Goal: Information Seeking & Learning: Learn about a topic

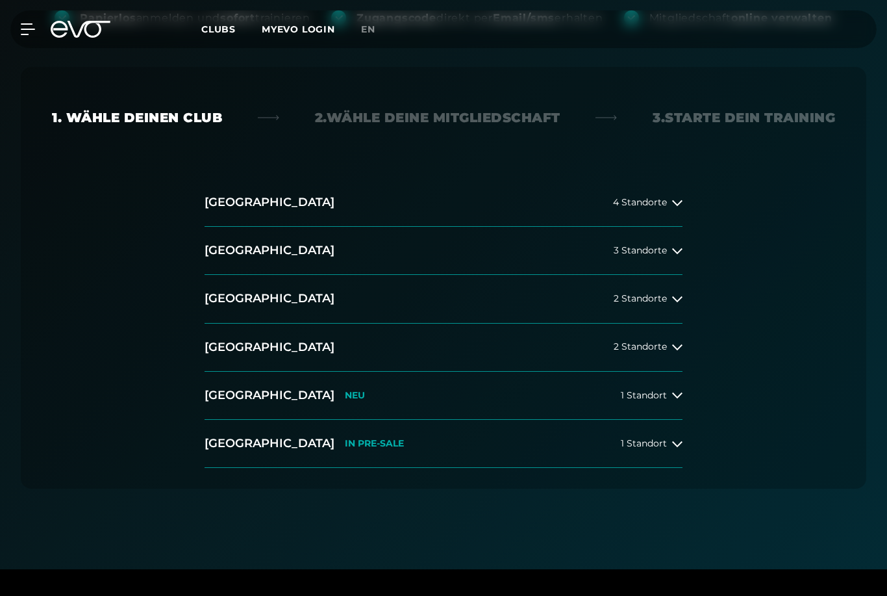
click at [661, 403] on button "[GEOGRAPHIC_DATA] NEU 1 Standort" at bounding box center [444, 396] width 478 height 48
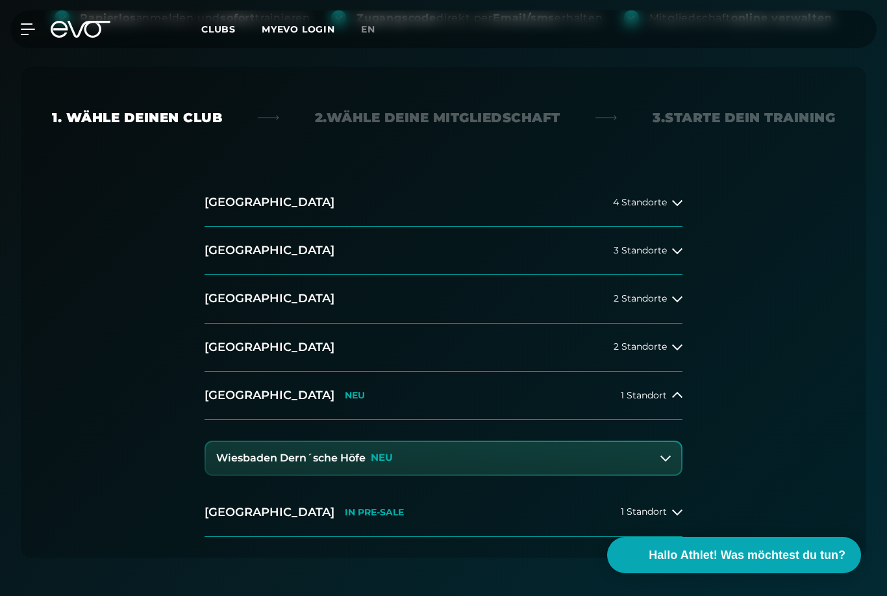
click at [603, 465] on button "Wiesbaden Dern´sche Höfe NEU" at bounding box center [444, 458] width 476 height 32
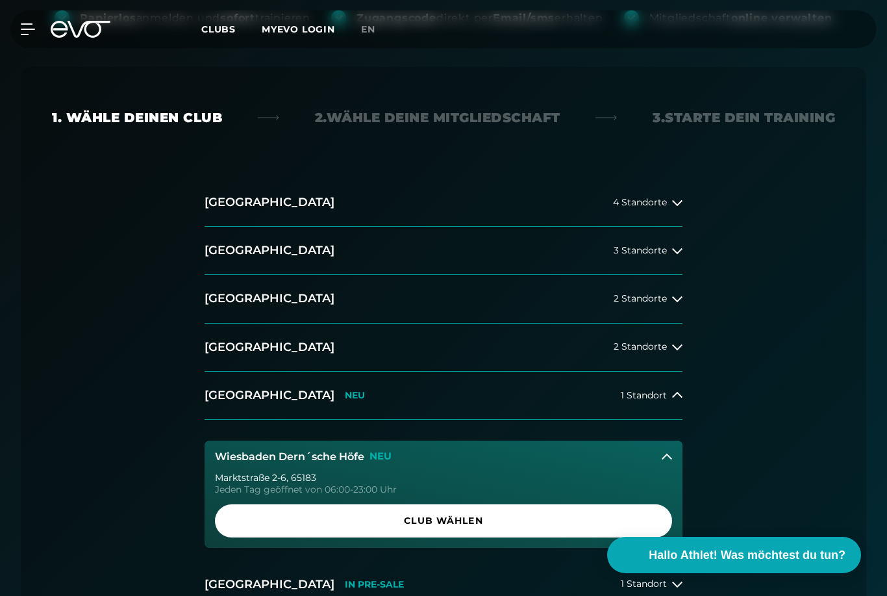
click at [628, 510] on span "Club wählen" at bounding box center [443, 520] width 457 height 33
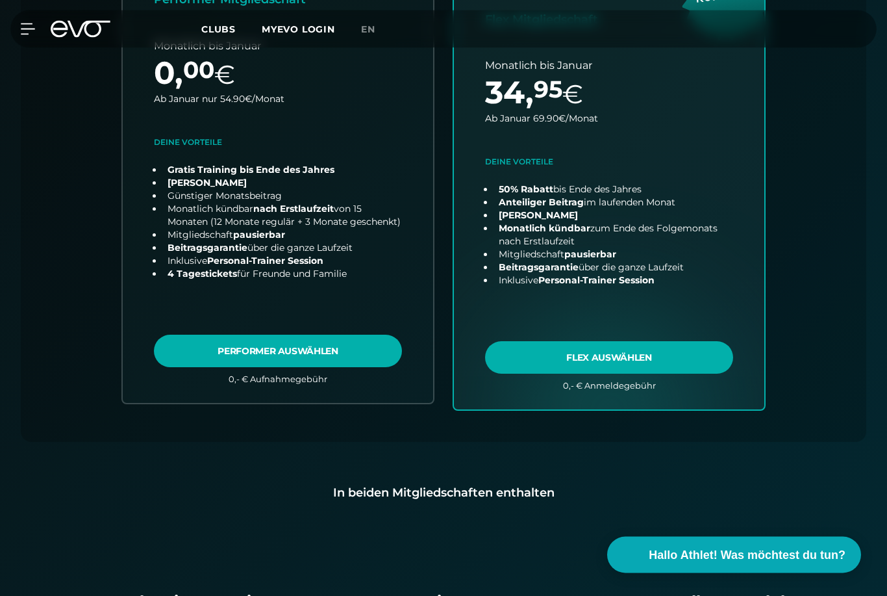
scroll to position [615, 0]
click at [505, 500] on div "In beiden Mitgliedschaften enthalten" at bounding box center [444, 492] width 804 height 18
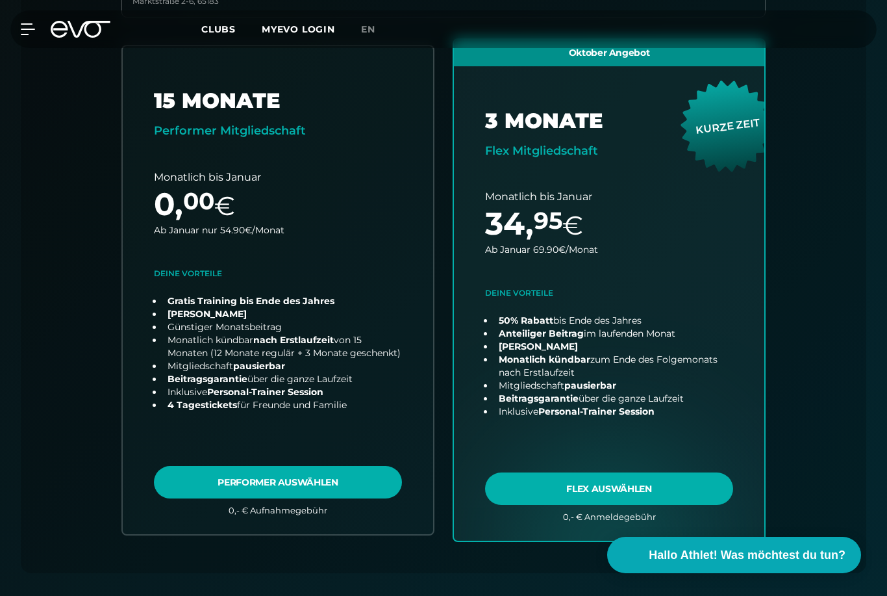
scroll to position [465, 0]
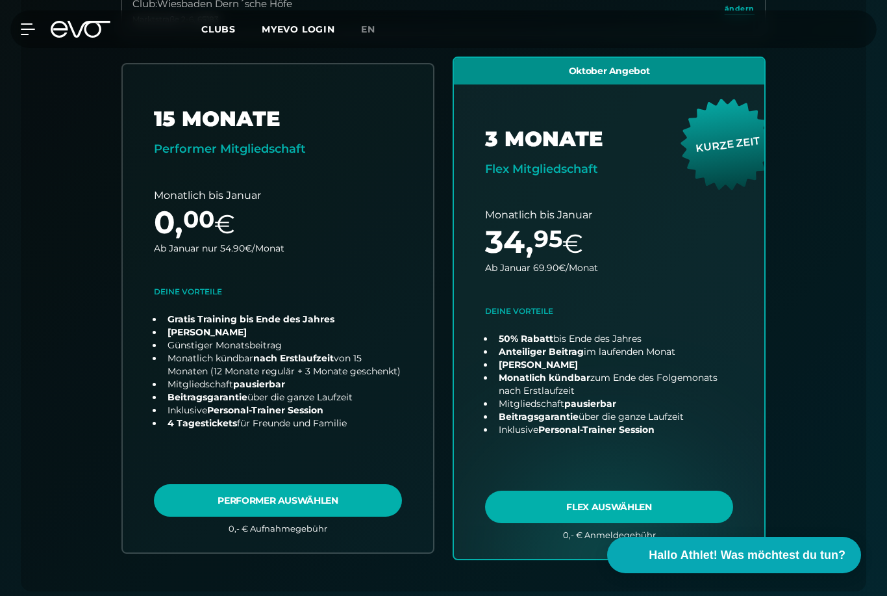
click at [34, 44] on div "MyEVO Login Über EVO Mitgliedschaften Probetraining TAGESPASS EVO Studios [GEOG…" at bounding box center [444, 29] width 882 height 38
click at [29, 30] on icon at bounding box center [28, 29] width 14 height 10
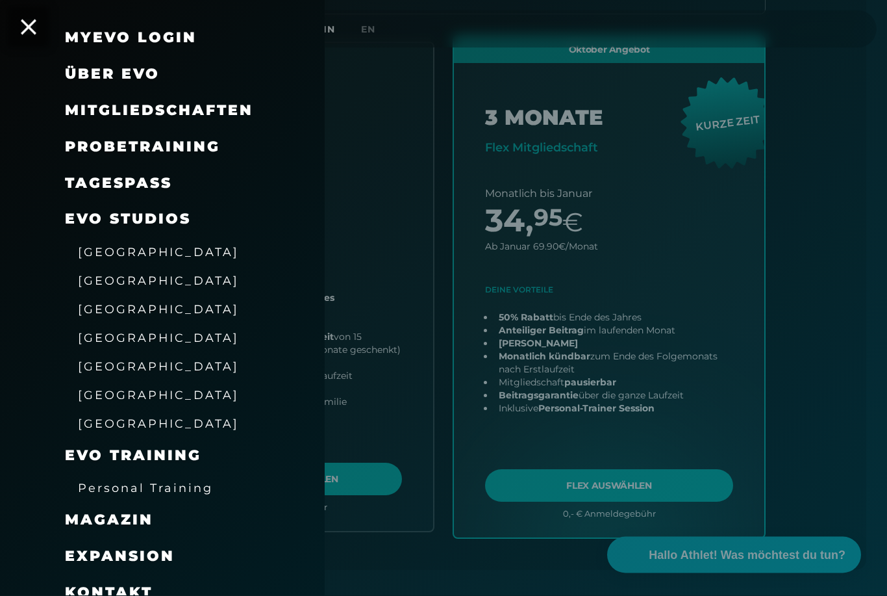
scroll to position [44, 0]
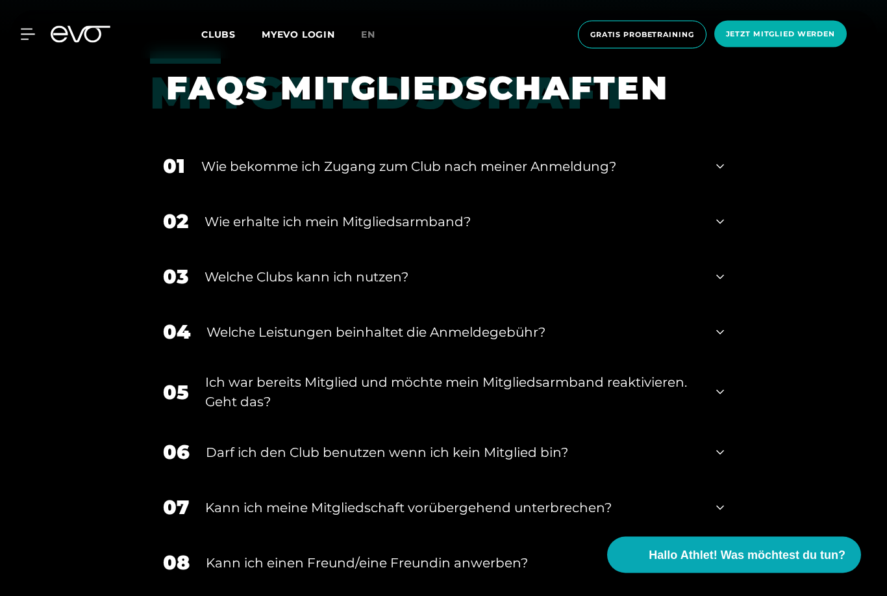
scroll to position [618, 0]
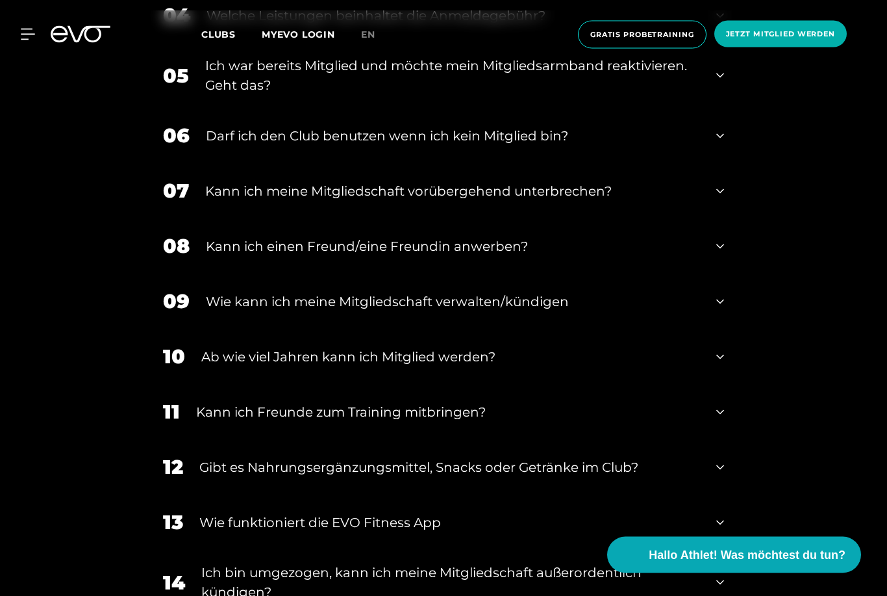
click at [722, 199] on icon at bounding box center [721, 192] width 8 height 16
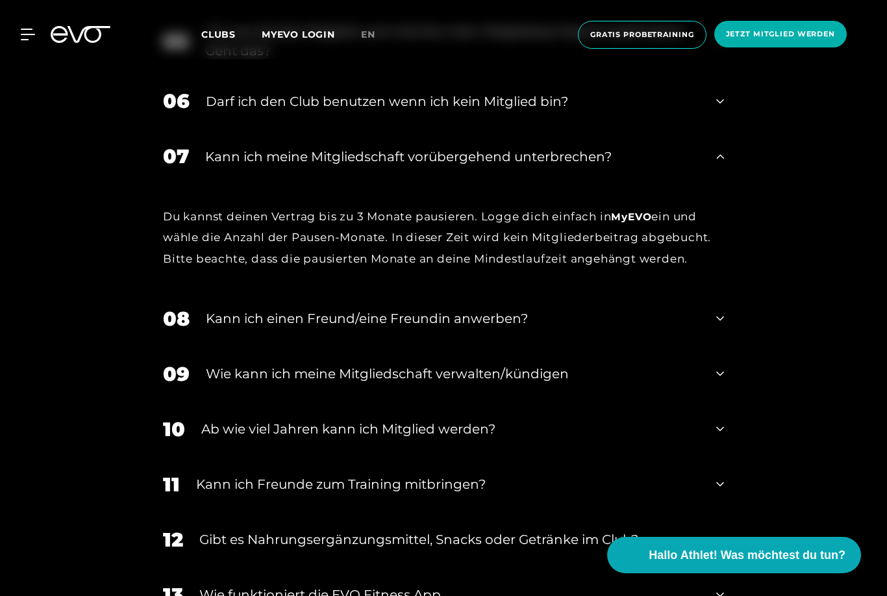
scroll to position [950, 0]
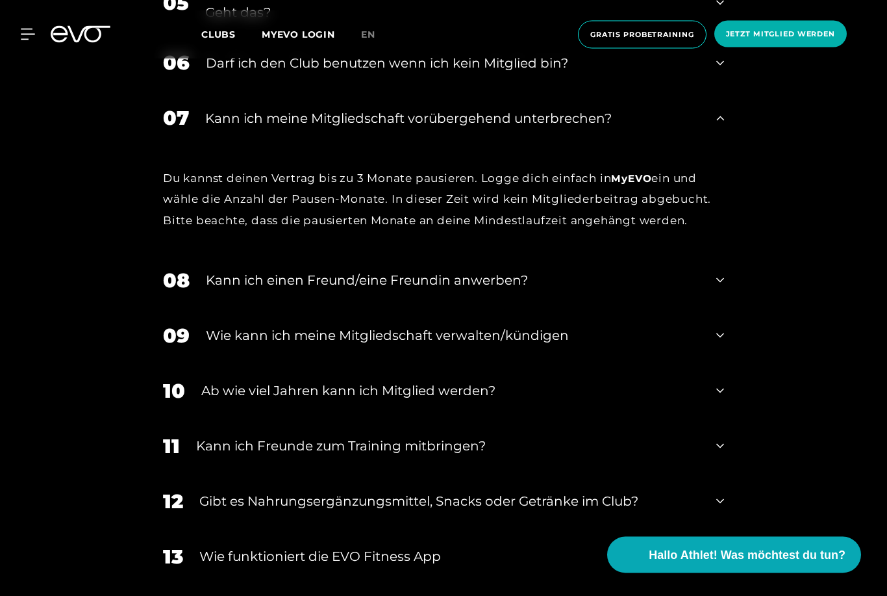
click at [711, 364] on div "09 Wie kann ich meine Mitgliedschaft verwalten/kündigen" at bounding box center [443, 336] width 587 height 55
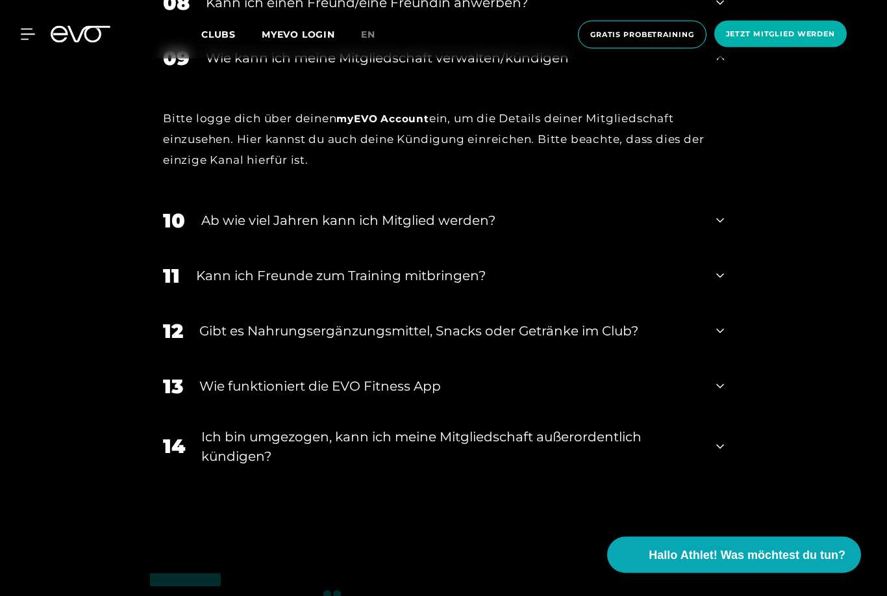
click at [710, 470] on div "14 Ich bin umgezogen, kann ich meine Mitgliedschaft außerordentlich kündigen?" at bounding box center [443, 446] width 587 height 65
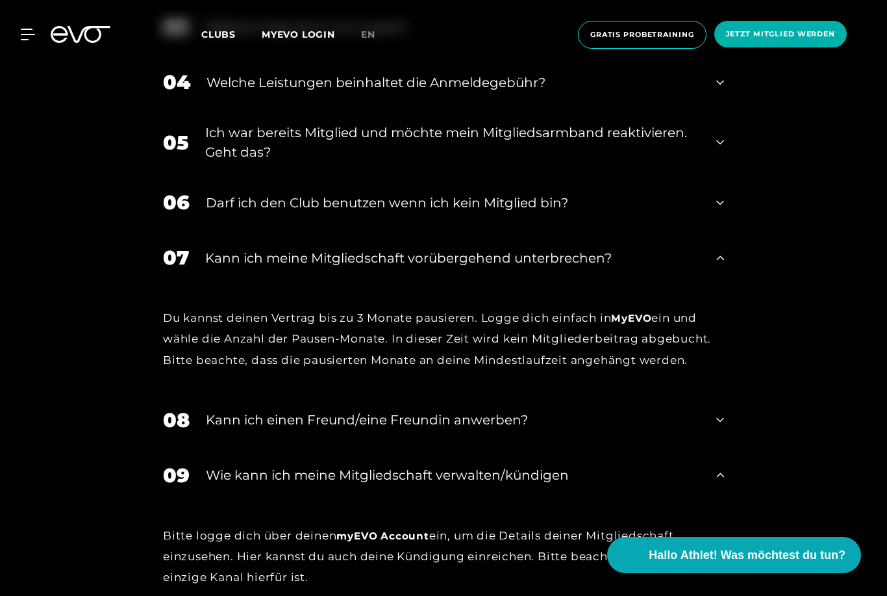
scroll to position [809, 0]
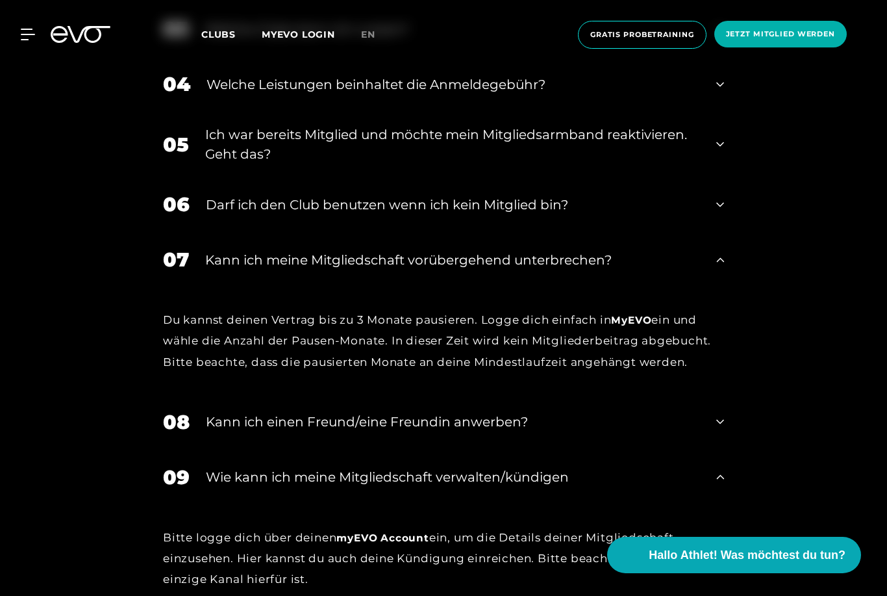
click at [215, 33] on span "Clubs" at bounding box center [218, 35] width 34 height 12
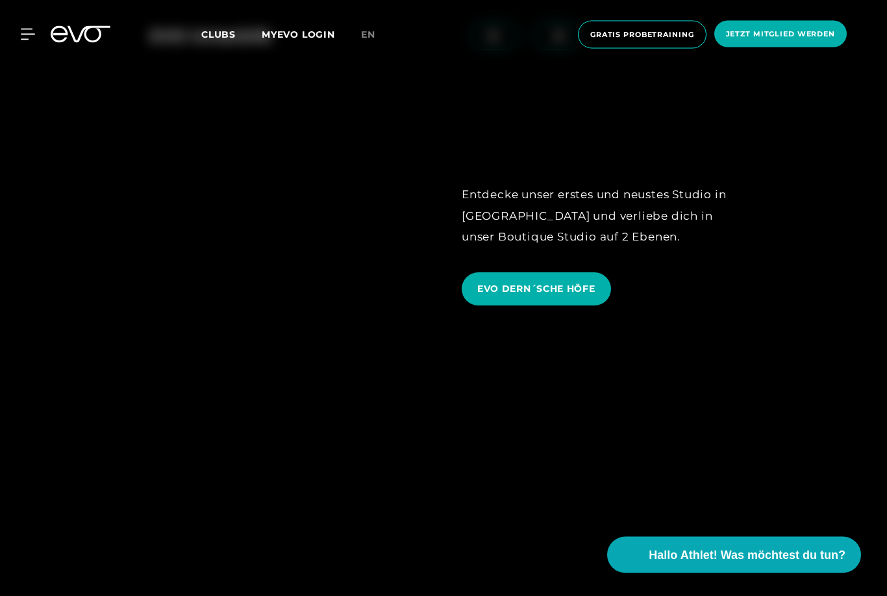
scroll to position [3254, 0]
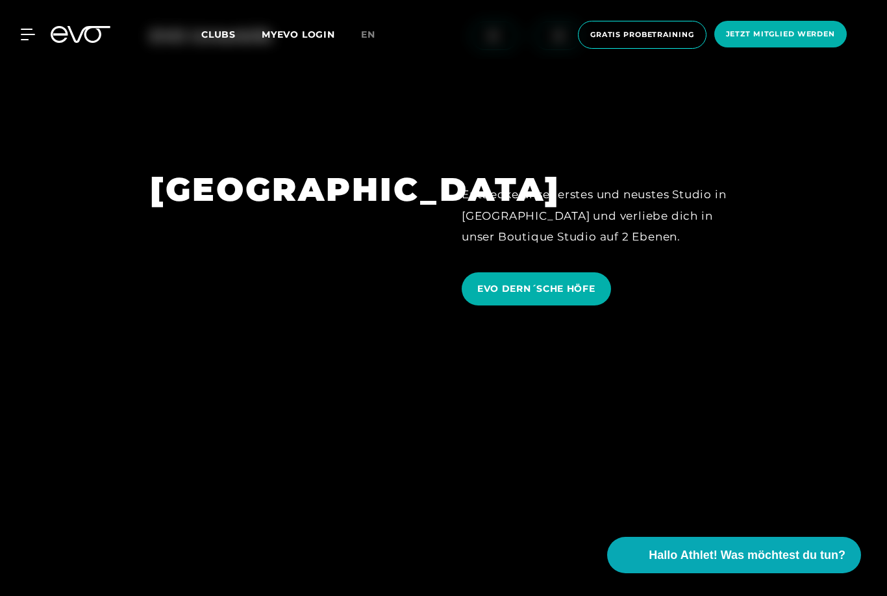
click at [601, 305] on span "EVO DERN´SCHE HÖFE" at bounding box center [536, 288] width 149 height 33
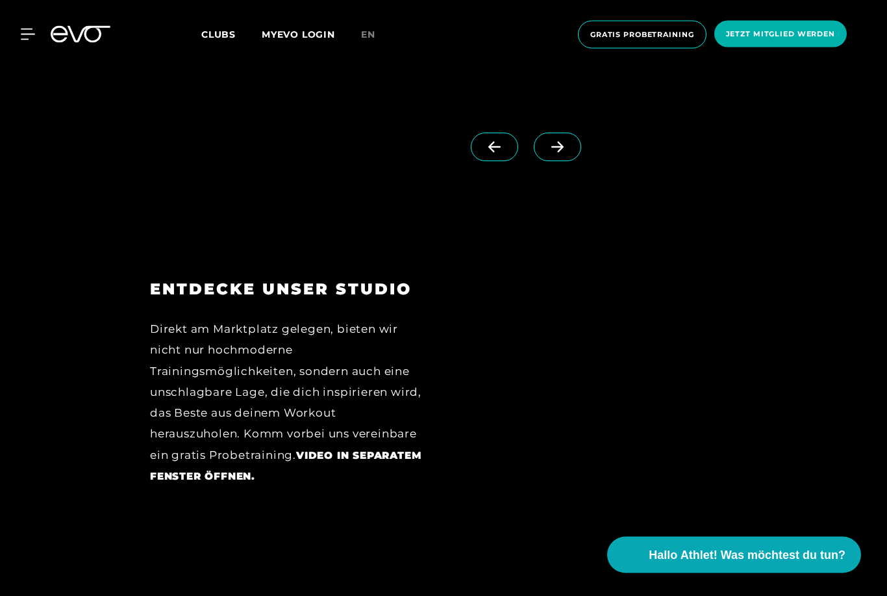
scroll to position [1923, 0]
click at [750, 314] on div "ENTDECKE UNSER STUDIO Direkt am Marktplatz gelegen, bieten wir nicht nur hochmo…" at bounding box center [443, 392] width 887 height 317
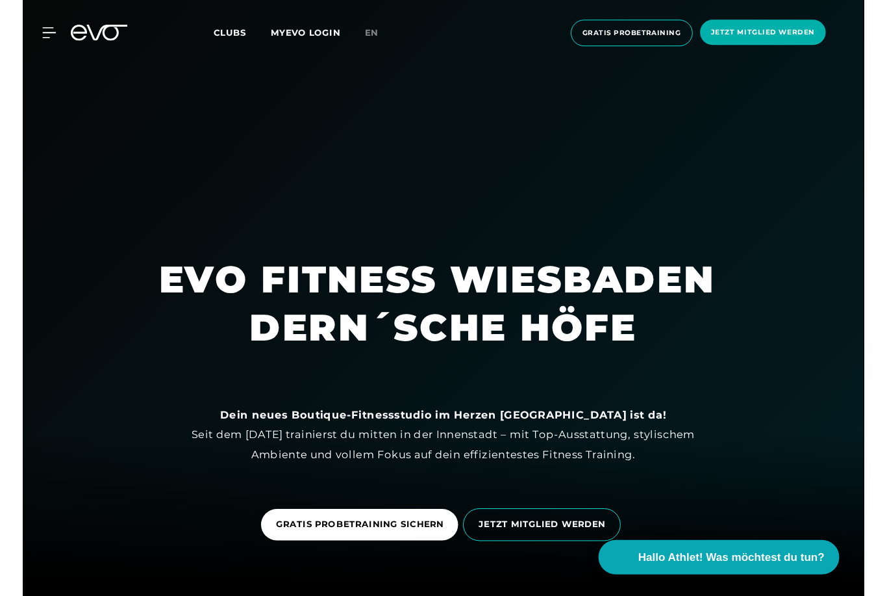
scroll to position [2062, 0]
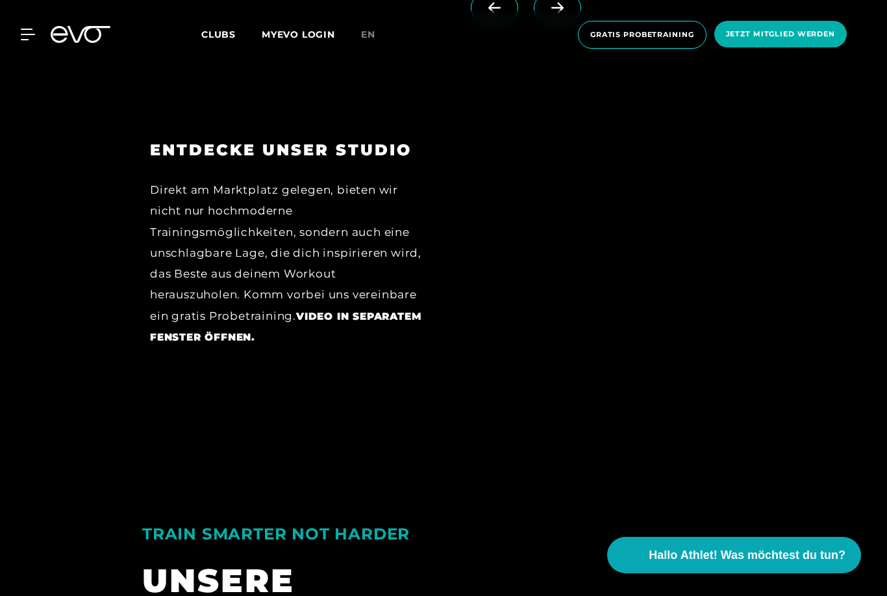
click at [820, 32] on span "Jetzt Mitglied werden" at bounding box center [780, 34] width 109 height 11
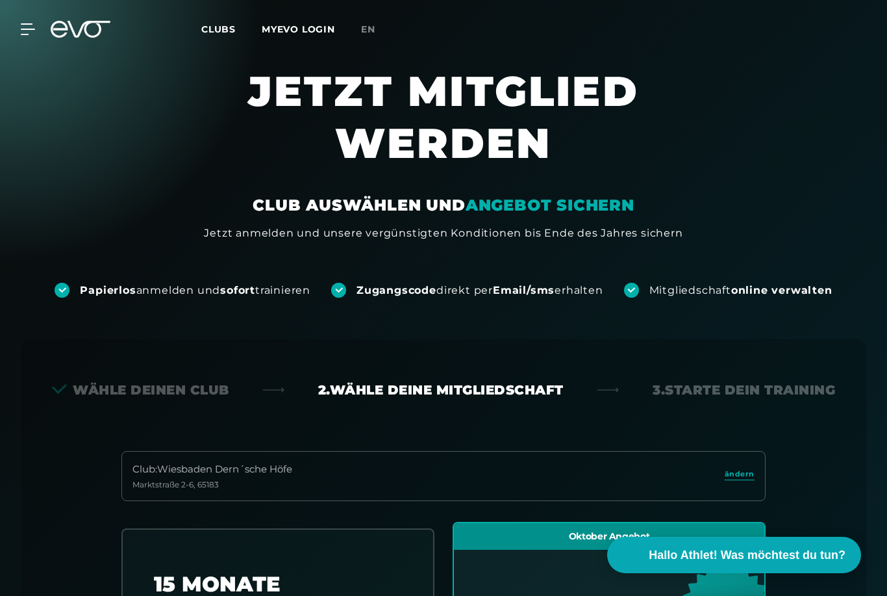
click at [25, 42] on div "MyEVO Login Über EVO Mitgliedschaften Probetraining TAGESPASS EVO Studios [GEOG…" at bounding box center [444, 29] width 882 height 38
click at [27, 34] on icon at bounding box center [28, 29] width 14 height 10
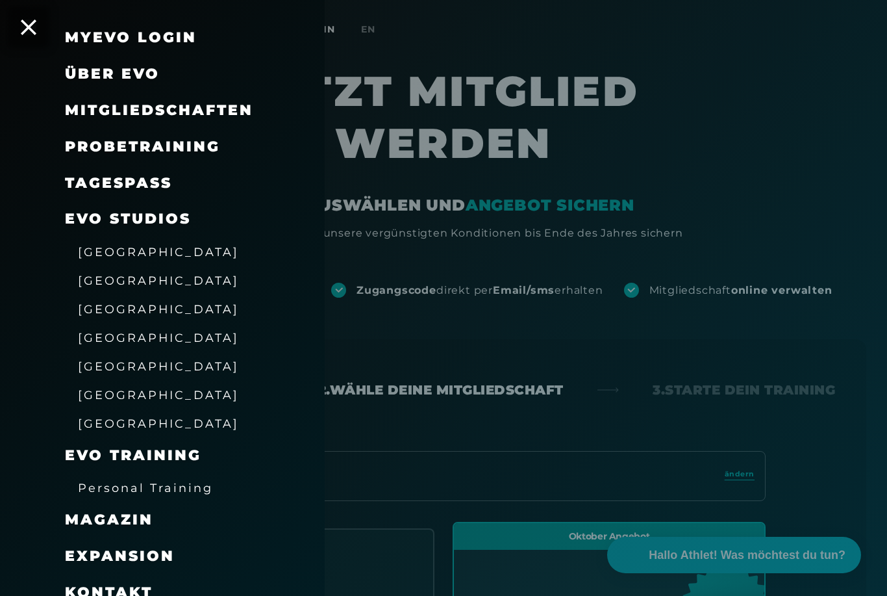
scroll to position [44, 0]
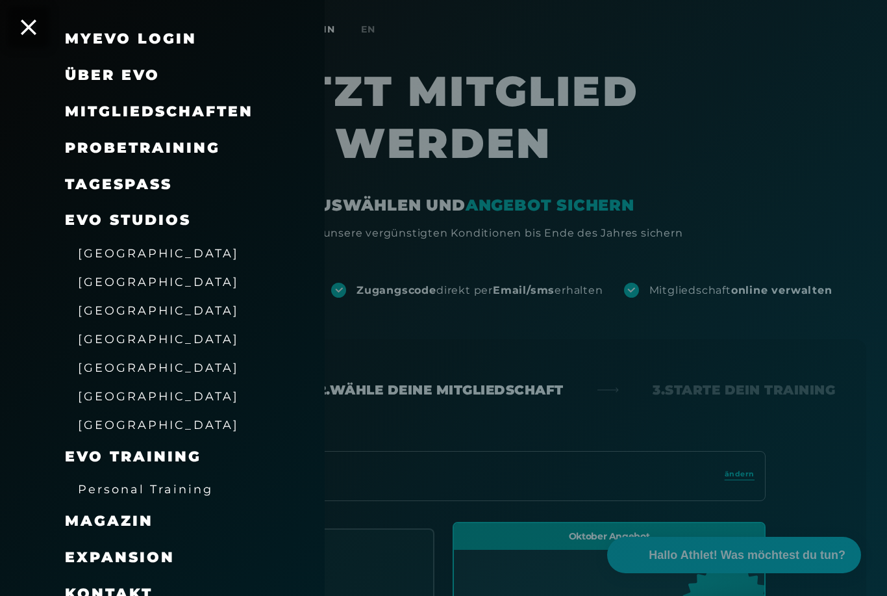
click at [103, 143] on span "Probetraining" at bounding box center [142, 148] width 155 height 18
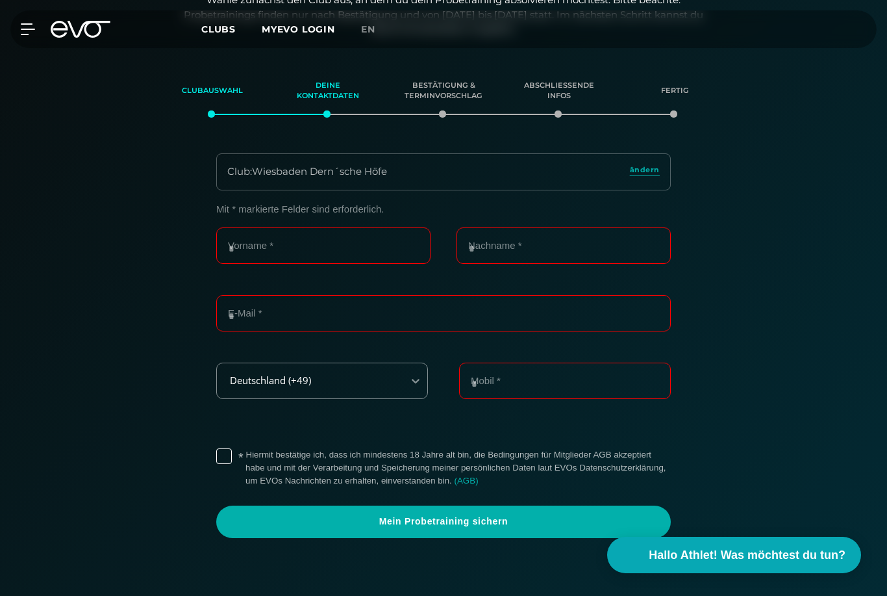
scroll to position [274, 0]
click at [25, 32] on icon at bounding box center [28, 29] width 14 height 12
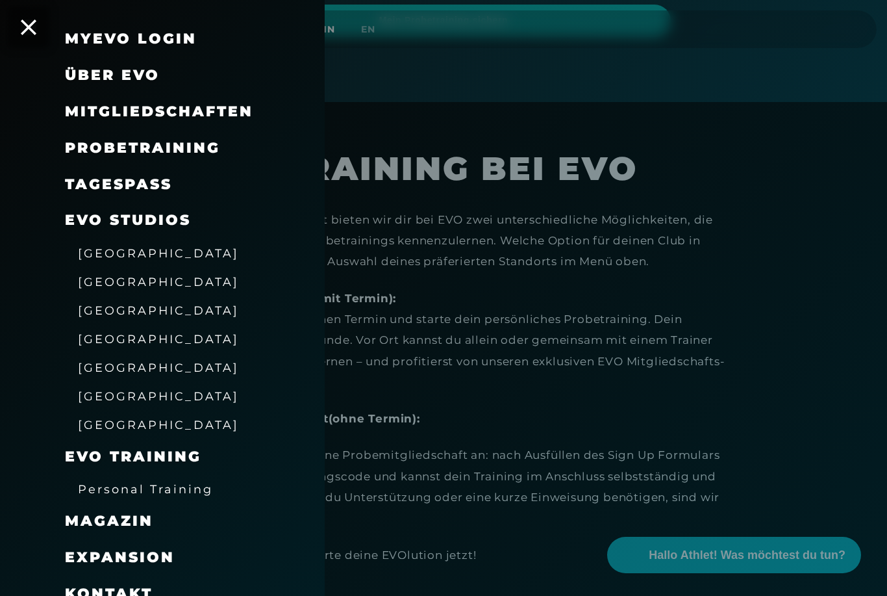
scroll to position [807, 0]
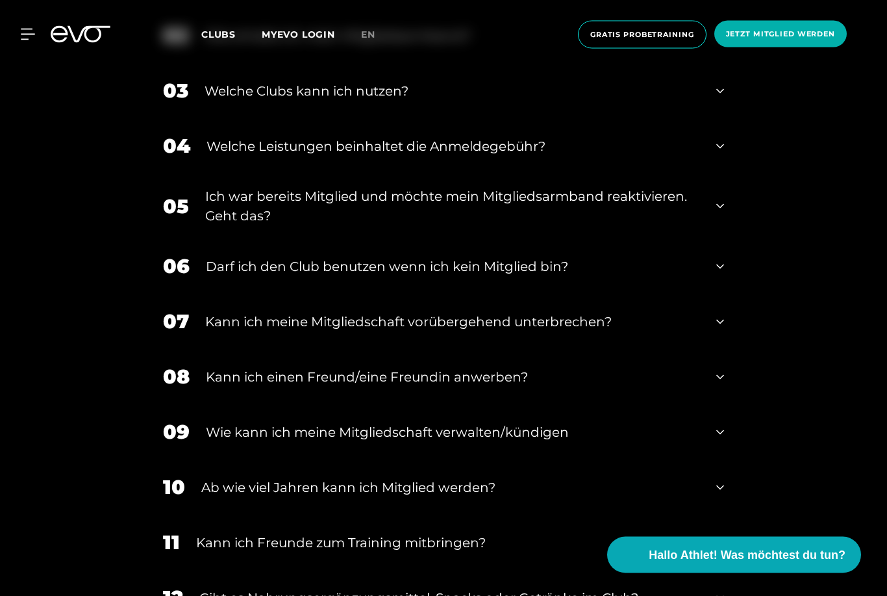
scroll to position [747, 0]
click at [720, 274] on icon at bounding box center [721, 267] width 8 height 16
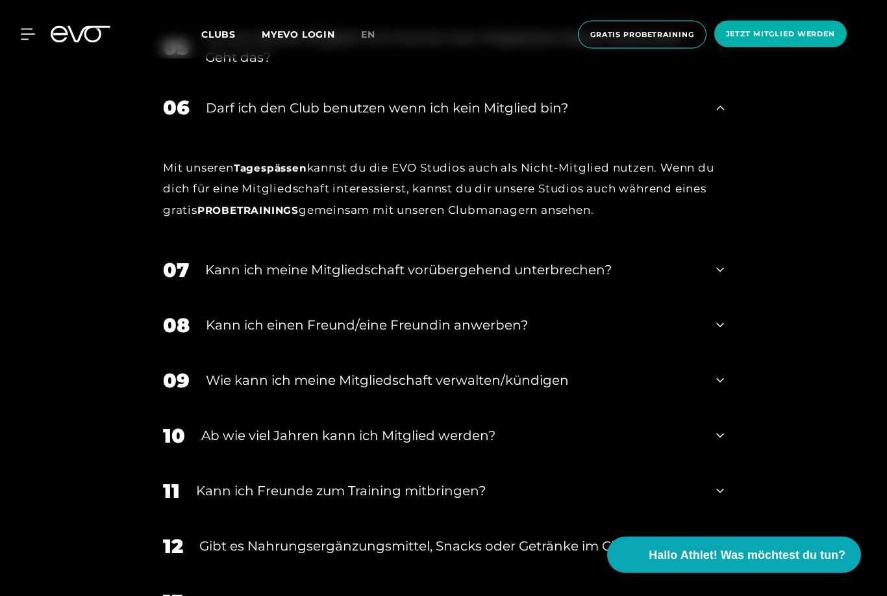
scroll to position [906, 0]
click at [715, 353] on div "08 Kann ich einen Freund/eine Freundin anwerben?" at bounding box center [443, 325] width 587 height 55
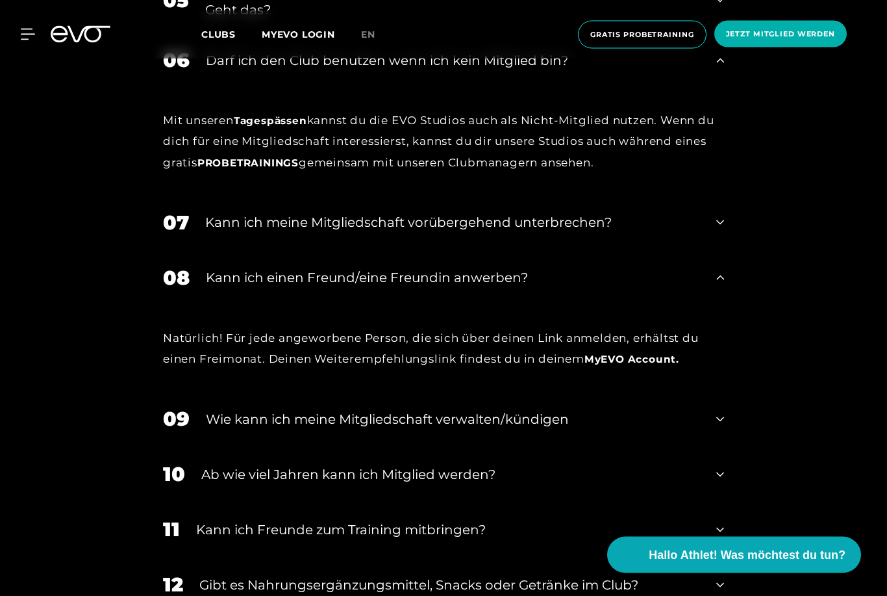
scroll to position [953, 0]
click at [720, 482] on icon at bounding box center [721, 474] width 8 height 16
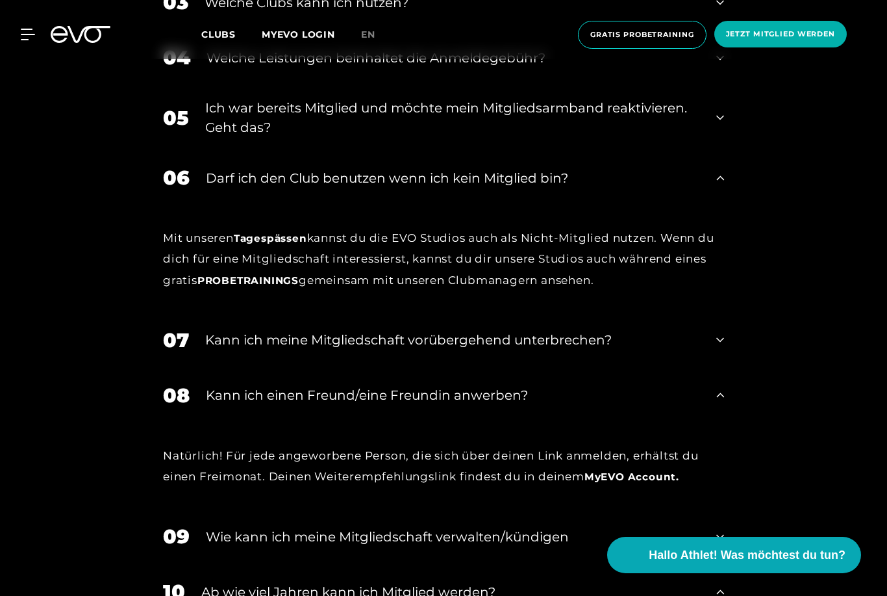
scroll to position [835, 0]
click at [17, 31] on div at bounding box center [20, 35] width 30 height 12
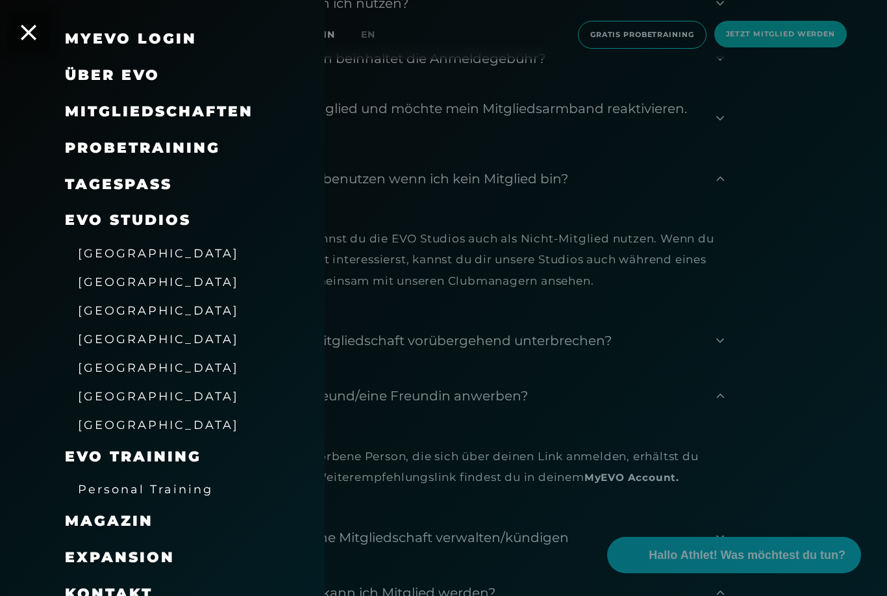
click at [103, 182] on link "TAGESPASS" at bounding box center [118, 184] width 107 height 18
click at [864, 327] on div at bounding box center [443, 298] width 887 height 596
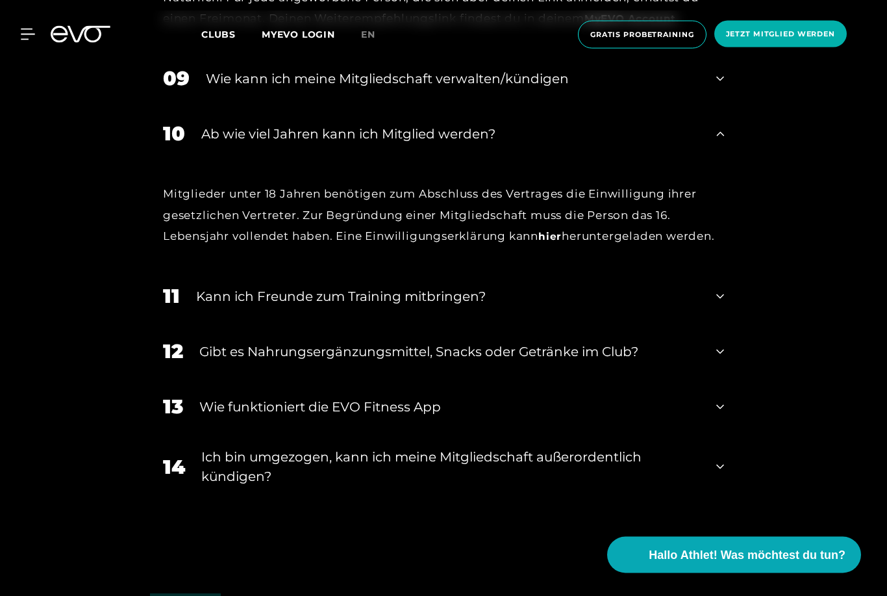
scroll to position [1291, 0]
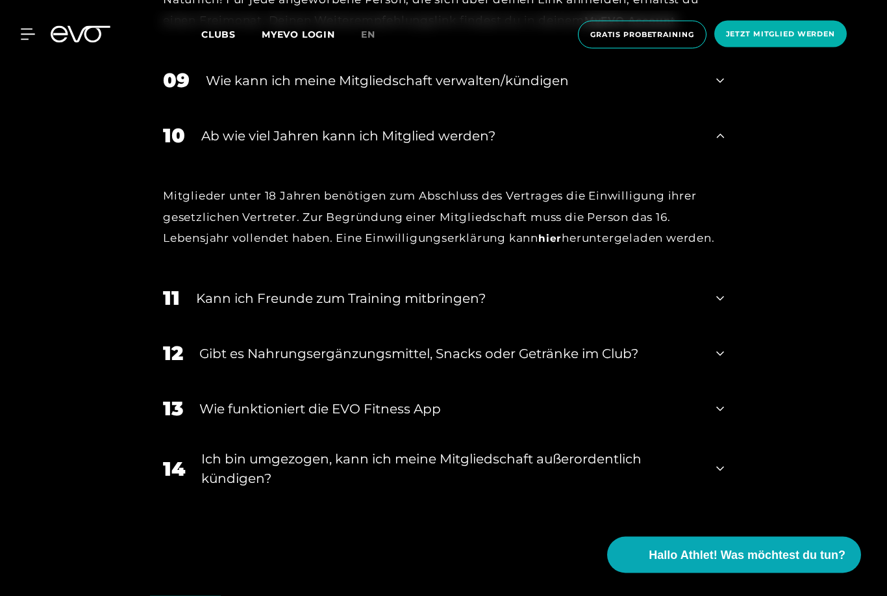
click at [725, 437] on div "13 Wie funktioniert die EVO Fitness App" at bounding box center [443, 408] width 587 height 55
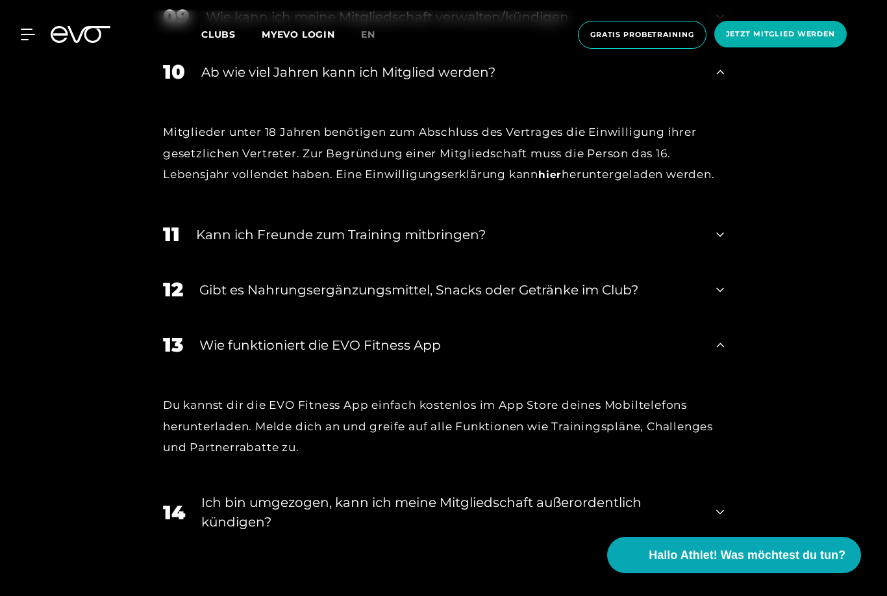
scroll to position [1426, 0]
